Goal: Find specific page/section: Find specific page/section

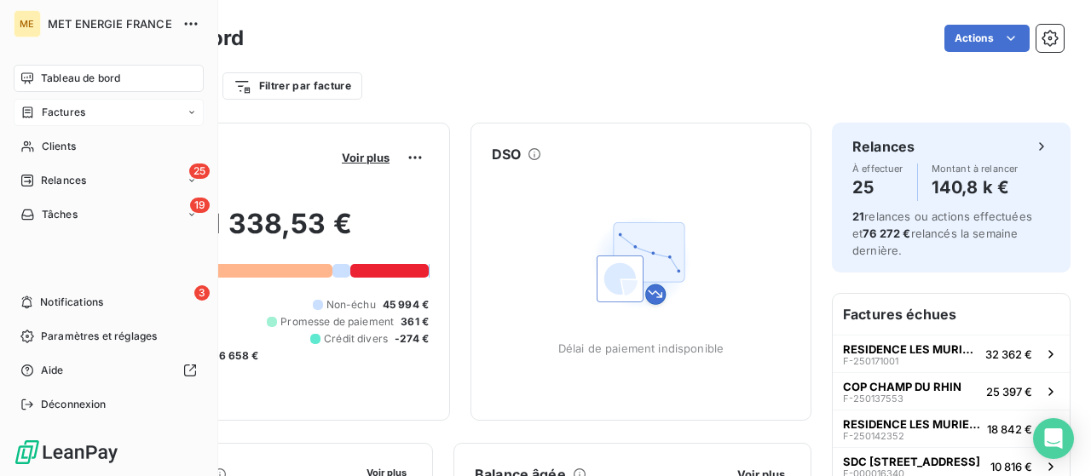
click at [34, 112] on icon at bounding box center [27, 113] width 14 height 14
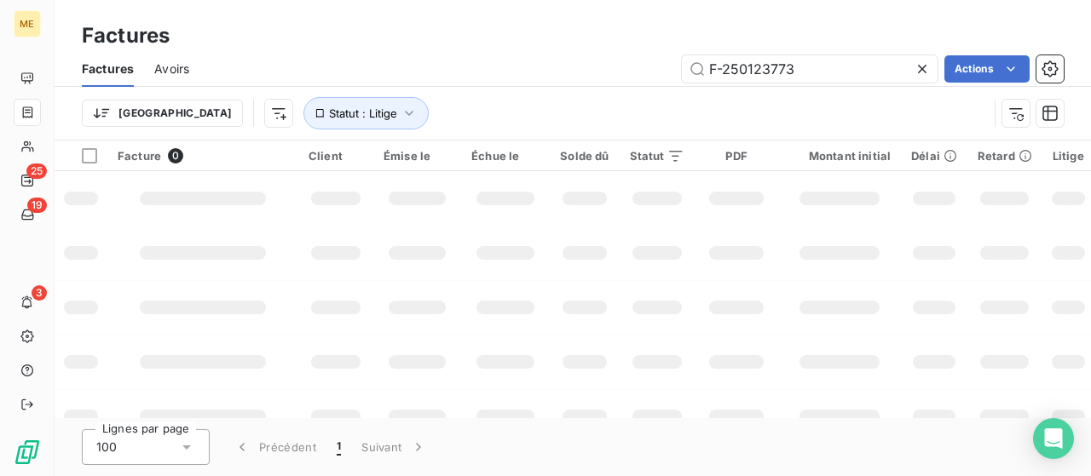
drag, startPoint x: 815, startPoint y: 64, endPoint x: 520, endPoint y: 66, distance: 294.8
click at [520, 66] on div "F-250123773 Actions" at bounding box center [637, 68] width 854 height 27
type input "F-250129007"
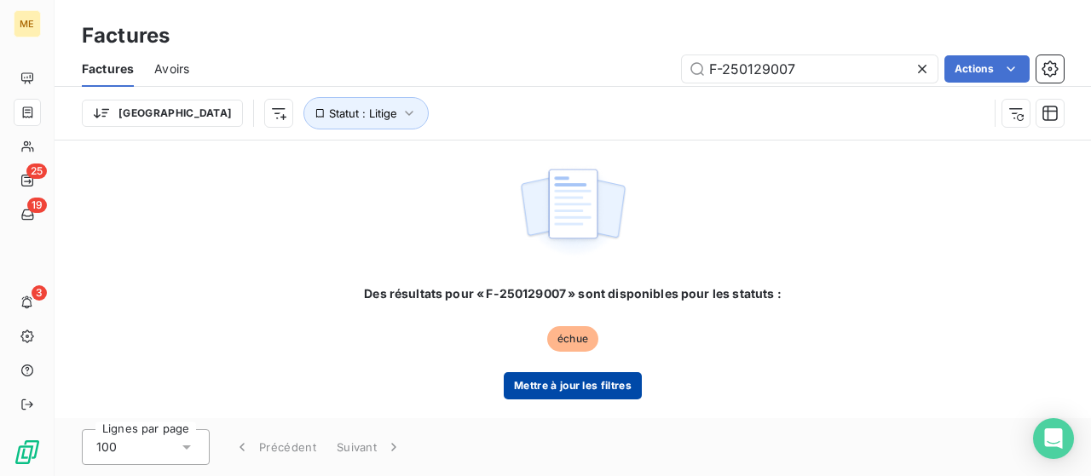
click at [572, 388] on button "Mettre à jour les filtres" at bounding box center [573, 385] width 138 height 27
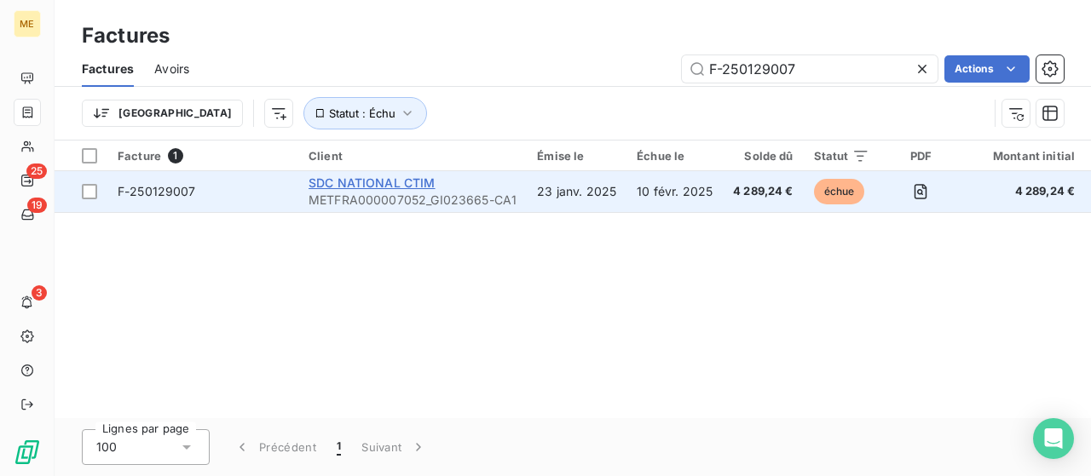
click at [390, 189] on span "SDC NATIONAL CTIM" at bounding box center [371, 183] width 127 height 14
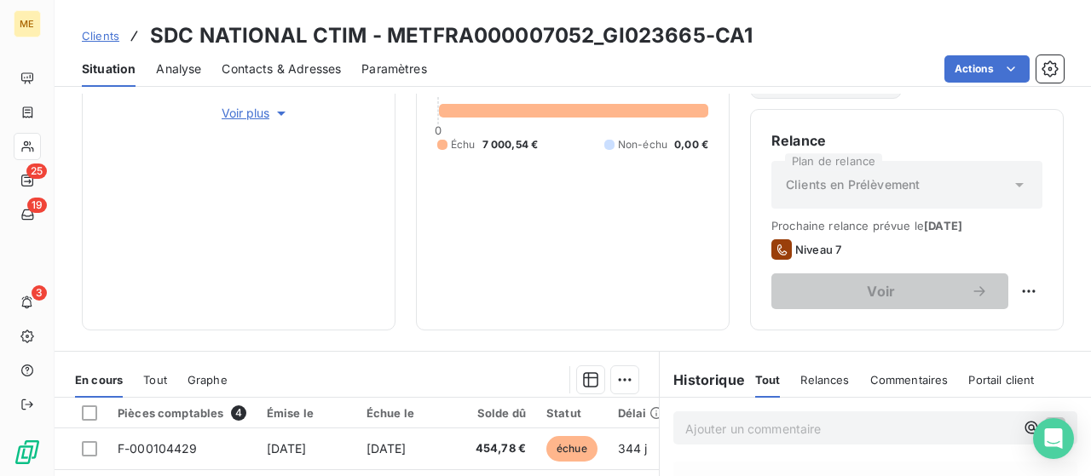
scroll to position [511, 0]
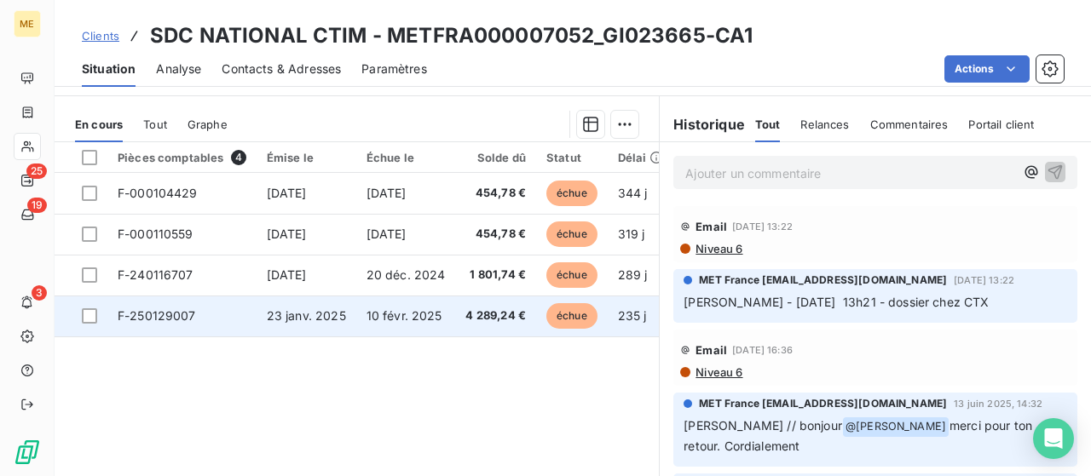
click at [310, 316] on span "23 janv. 2025" at bounding box center [306, 315] width 79 height 14
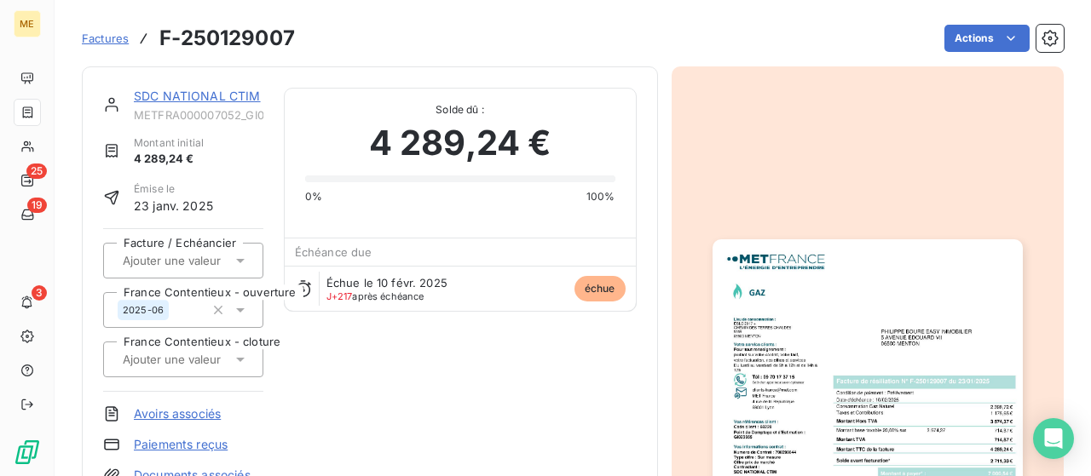
click at [827, 325] on img "button" at bounding box center [867, 458] width 310 height 438
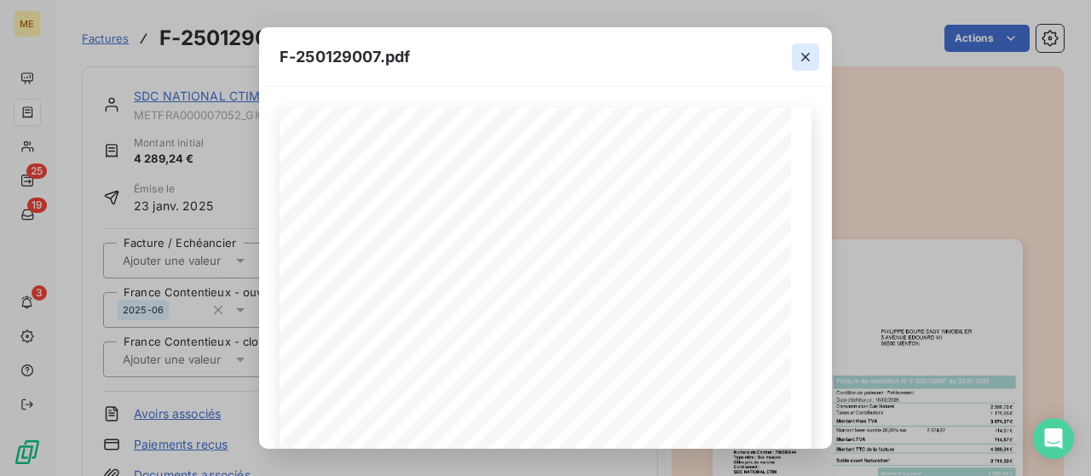
click at [809, 57] on icon "button" at bounding box center [805, 57] width 17 height 17
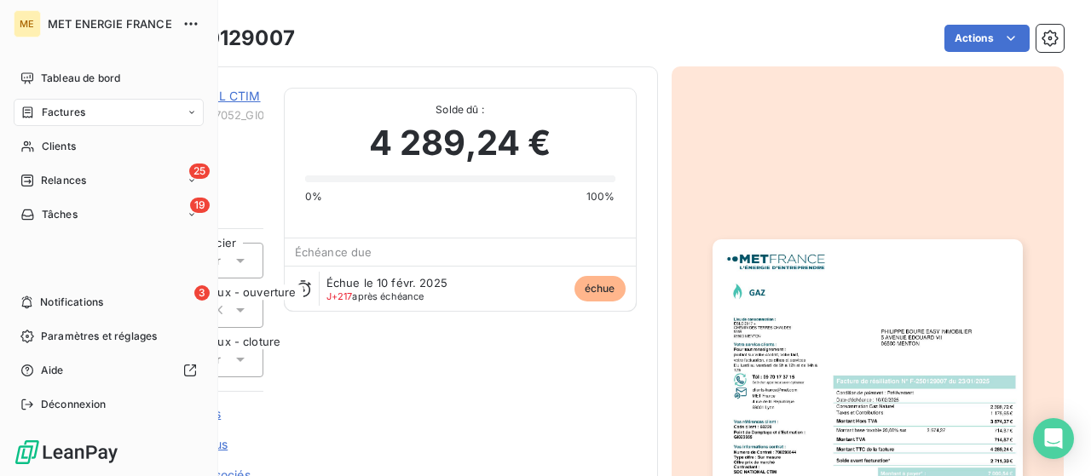
click at [67, 108] on span "Factures" at bounding box center [63, 112] width 43 height 15
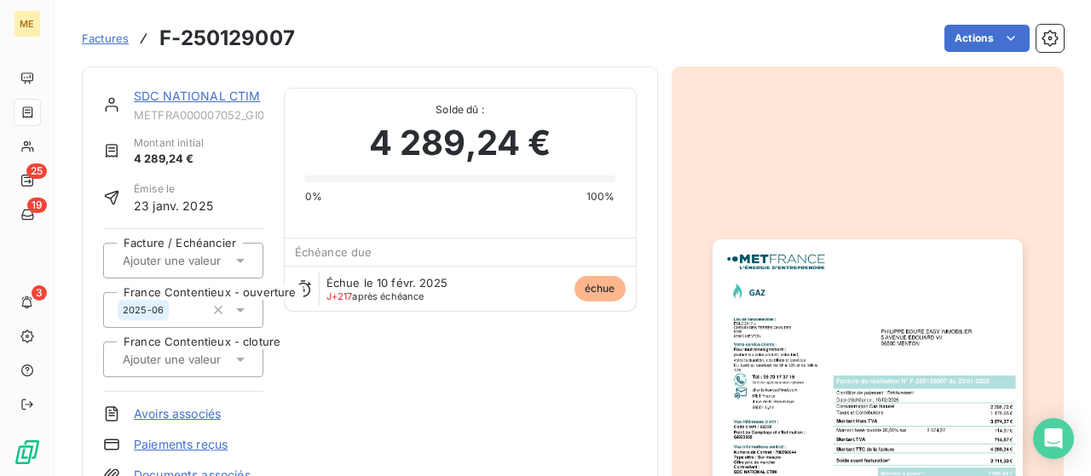
click at [95, 37] on span "Factures" at bounding box center [105, 39] width 47 height 14
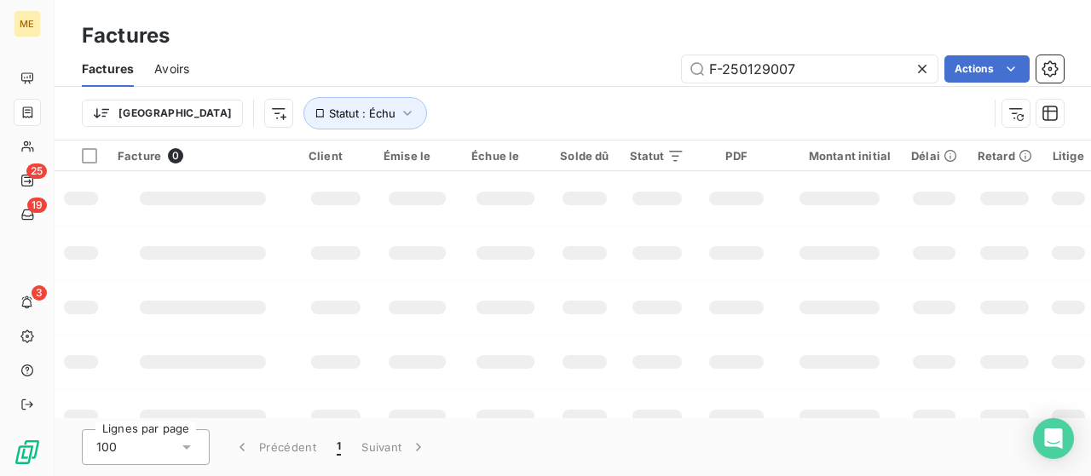
drag, startPoint x: 816, startPoint y: 71, endPoint x: 602, endPoint y: 64, distance: 214.0
click at [602, 64] on div "F-250129007 Actions" at bounding box center [637, 68] width 854 height 27
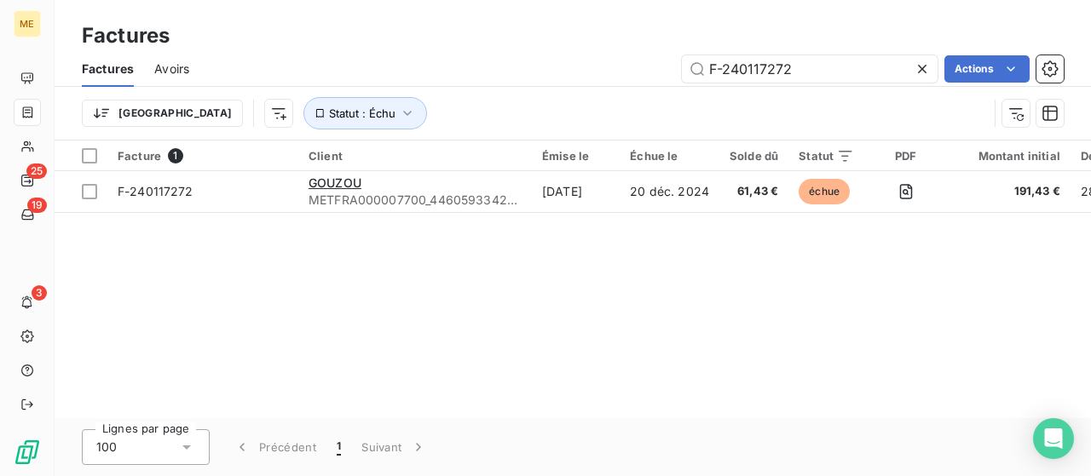
type input "F-240117272"
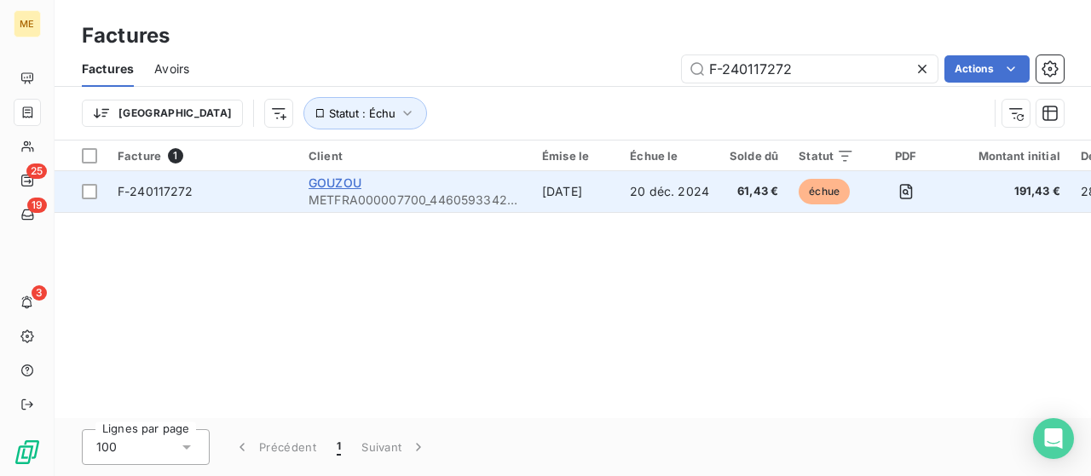
click at [342, 176] on span "GOUZOU" at bounding box center [334, 183] width 53 height 14
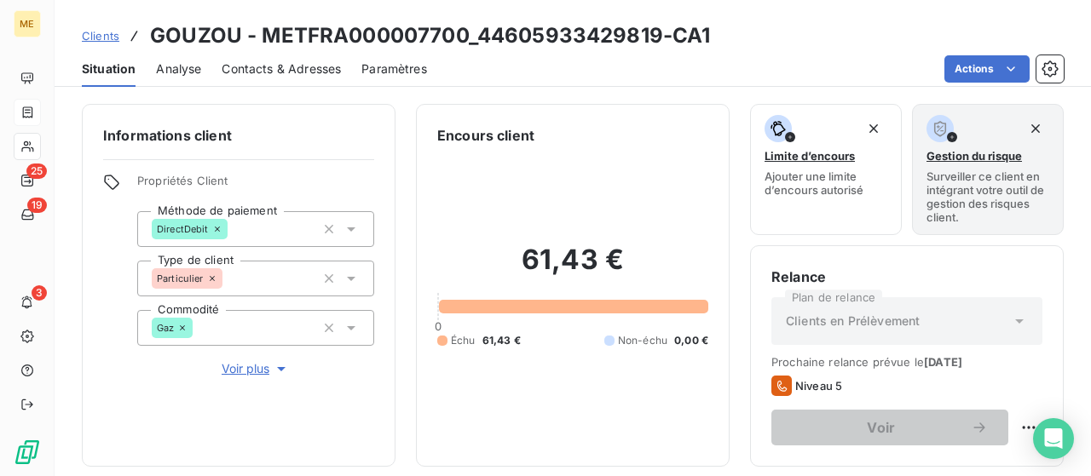
click at [26, 115] on icon at bounding box center [27, 113] width 14 height 14
click at [22, 110] on icon at bounding box center [27, 113] width 14 height 14
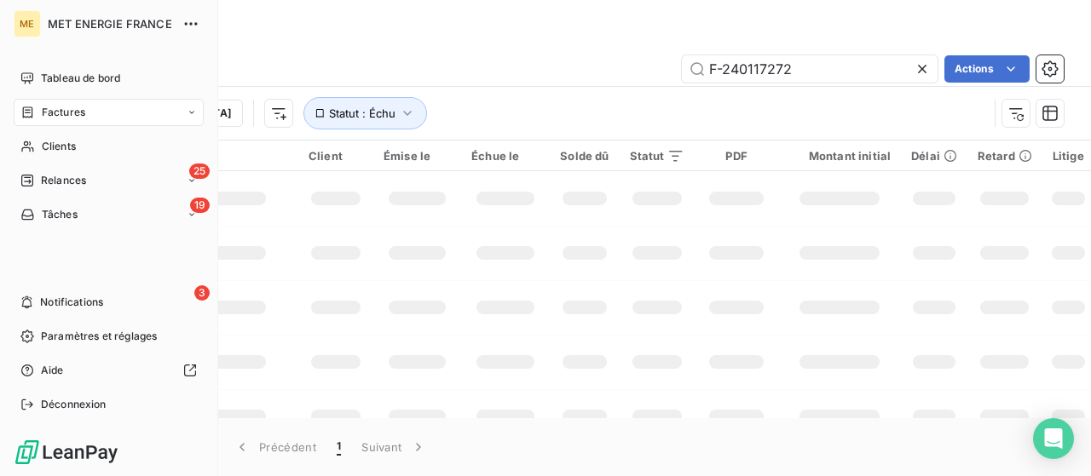
click at [72, 118] on span "Factures" at bounding box center [63, 112] width 43 height 15
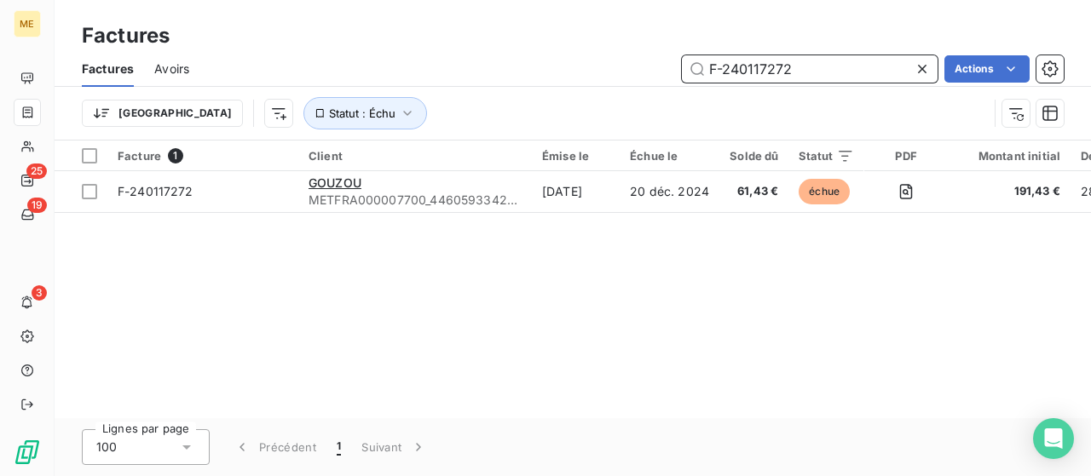
drag, startPoint x: 819, startPoint y: 70, endPoint x: 622, endPoint y: 61, distance: 197.0
click at [623, 61] on div "F-240117272 Actions" at bounding box center [637, 68] width 854 height 27
paste input "50136027"
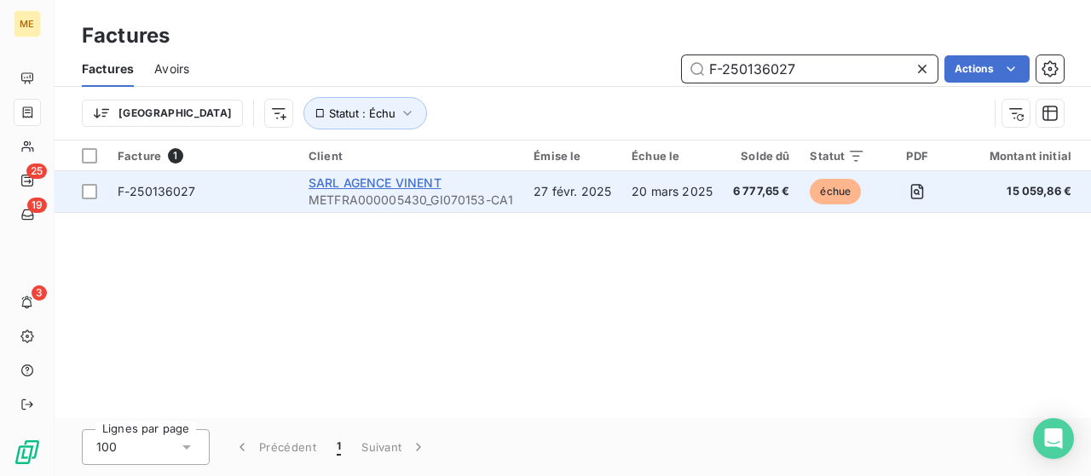
type input "F-250136027"
click at [375, 178] on span "SARL AGENCE VINENT" at bounding box center [374, 183] width 133 height 14
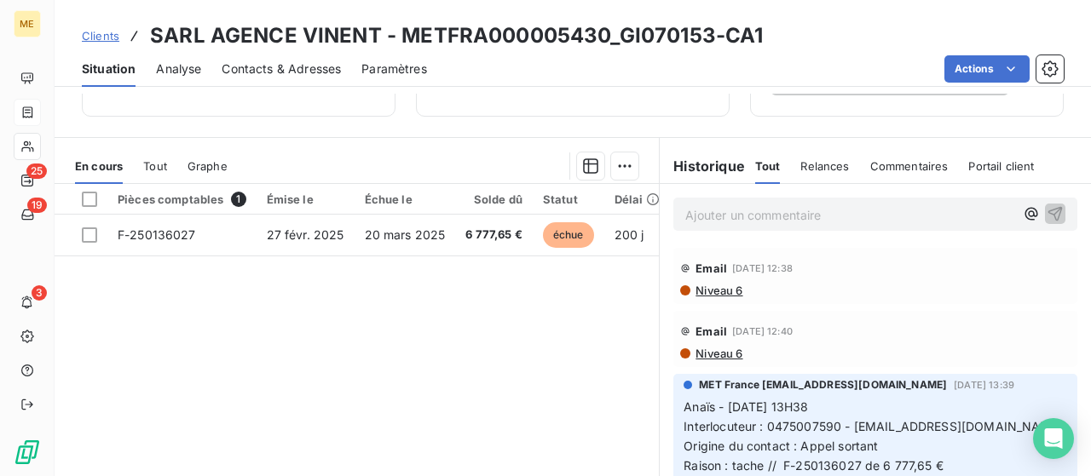
scroll to position [384, 0]
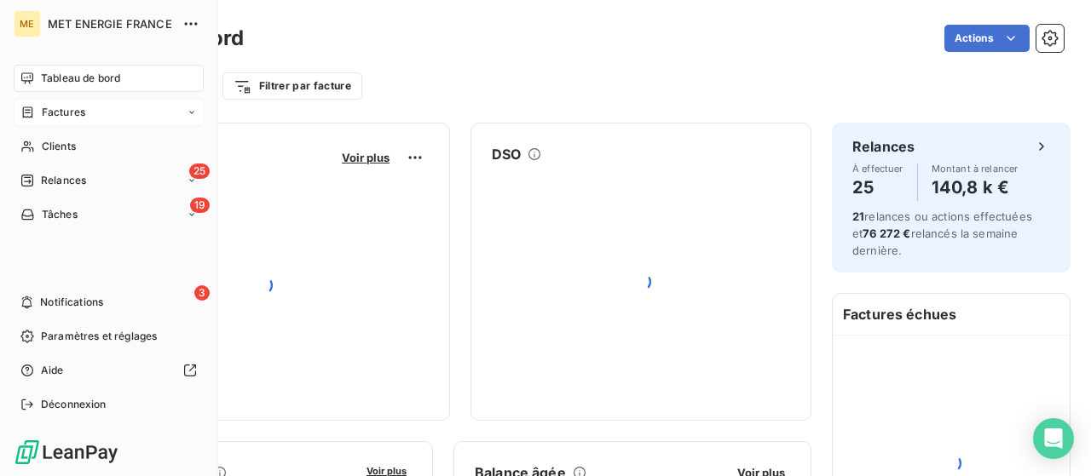
click at [67, 110] on span "Factures" at bounding box center [63, 112] width 43 height 15
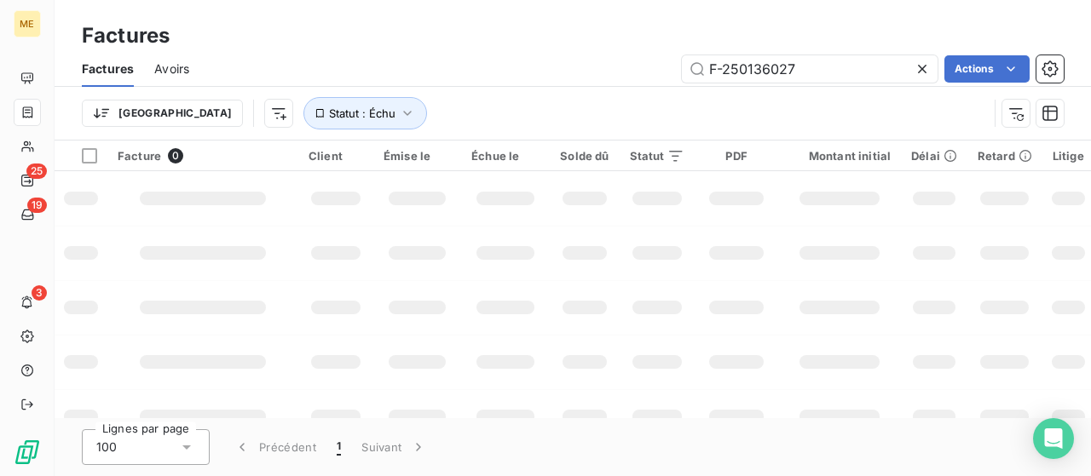
drag, startPoint x: 852, startPoint y: 66, endPoint x: 656, endPoint y: 57, distance: 196.1
click at [658, 59] on div "F-250136027 Actions" at bounding box center [637, 68] width 854 height 27
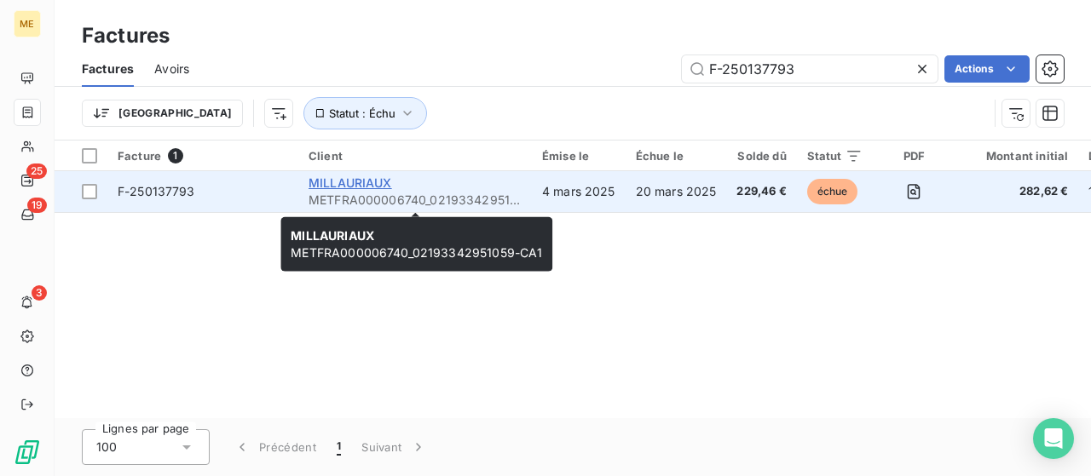
type input "F-250137793"
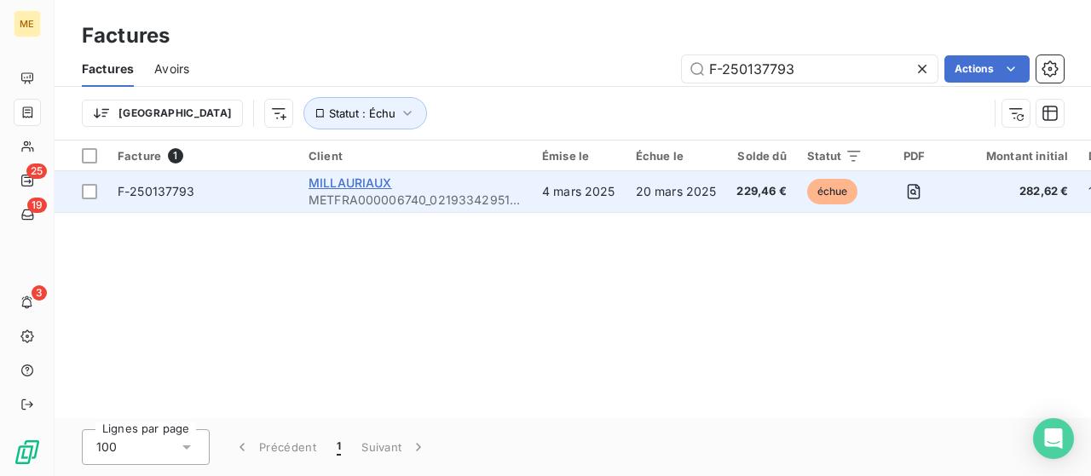
click at [344, 182] on span "MILLAURIAUX" at bounding box center [349, 183] width 83 height 14
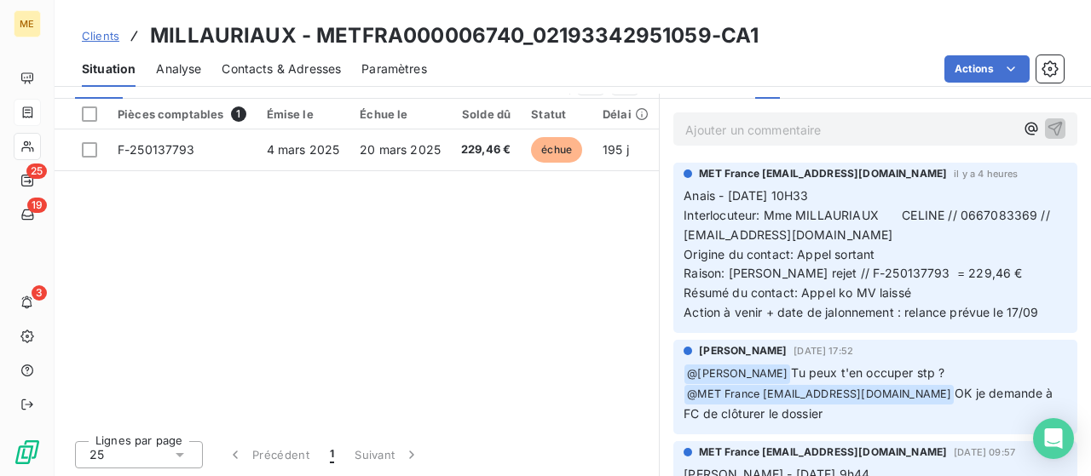
scroll to position [85, 0]
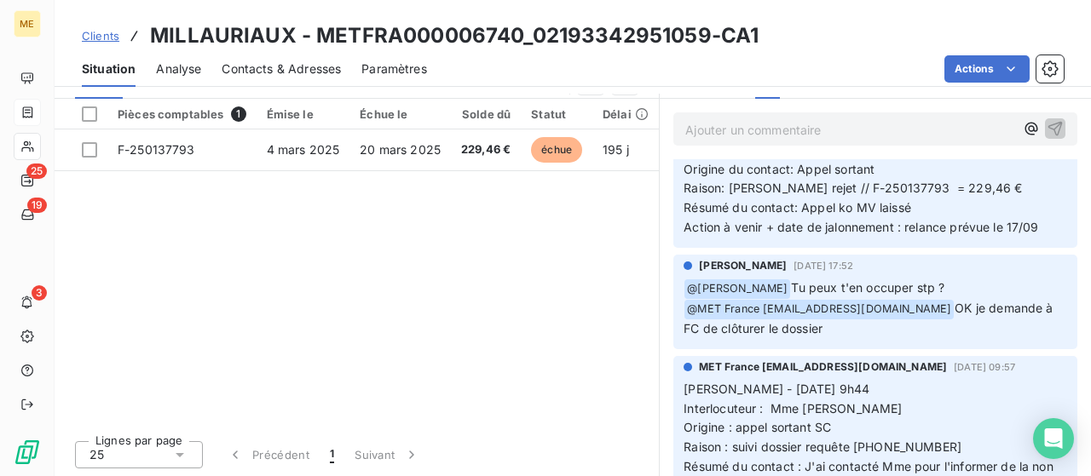
click at [515, 273] on div "Pièces comptables 1 Émise le Échue le Solde dû Statut Délai Retard France Conte…" at bounding box center [357, 263] width 604 height 328
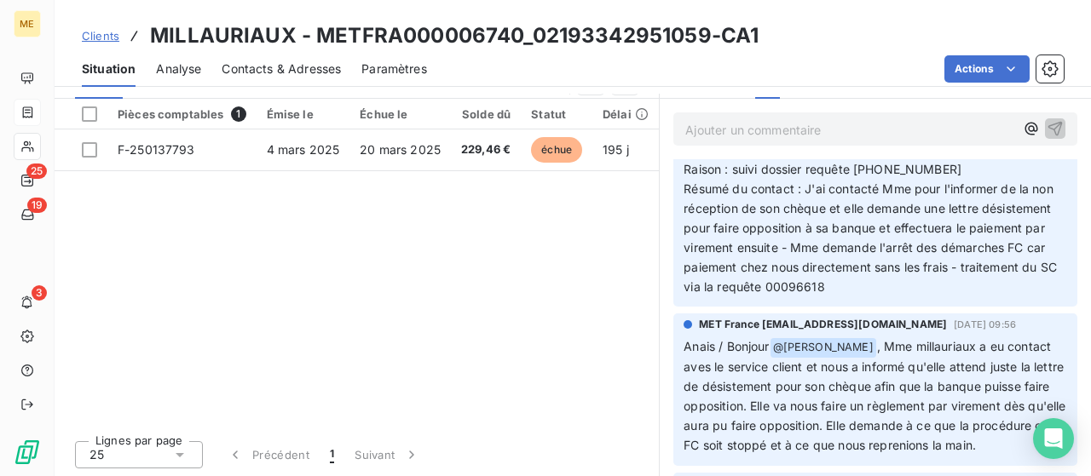
scroll to position [0, 0]
